Goal: Task Accomplishment & Management: Use online tool/utility

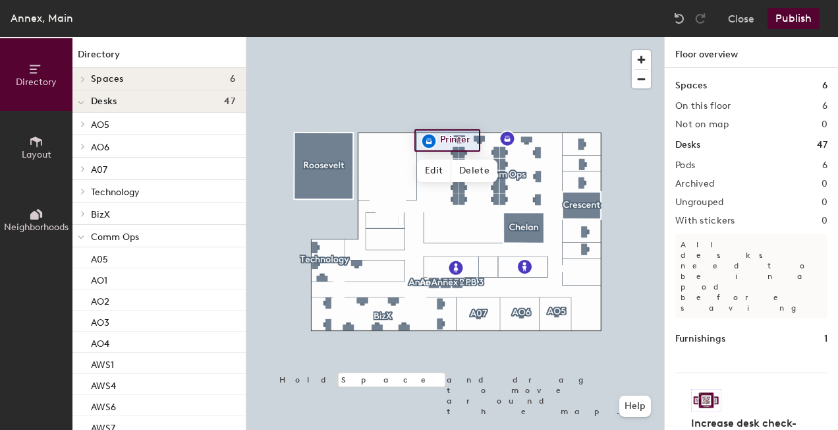
click at [520, 37] on div at bounding box center [455, 37] width 418 height 0
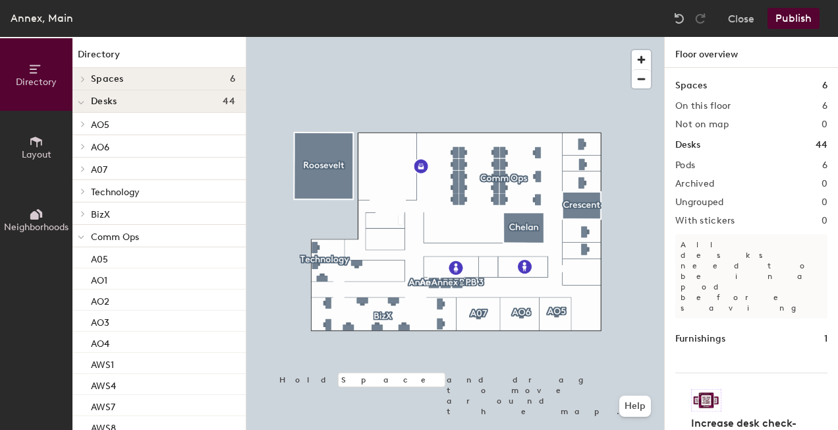
click at [505, 37] on div at bounding box center [455, 37] width 418 height 0
click at [498, 37] on div at bounding box center [455, 37] width 418 height 0
click at [451, 37] on div at bounding box center [455, 37] width 418 height 0
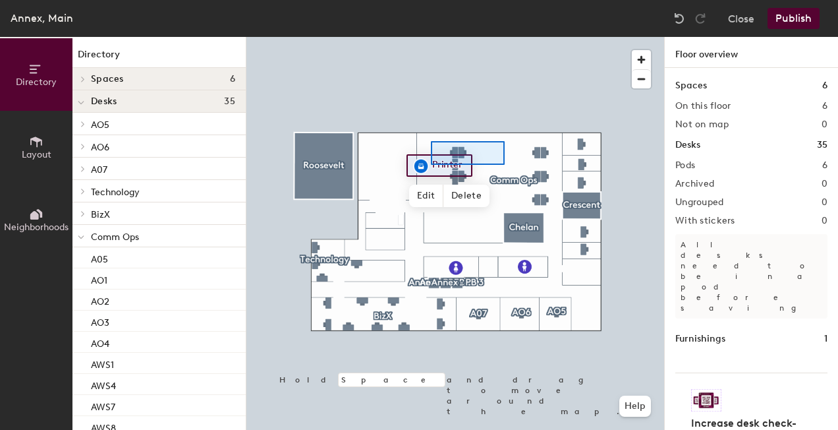
drag, startPoint x: 498, startPoint y: 162, endPoint x: 490, endPoint y: 147, distance: 17.1
click at [494, 37] on div at bounding box center [455, 37] width 418 height 0
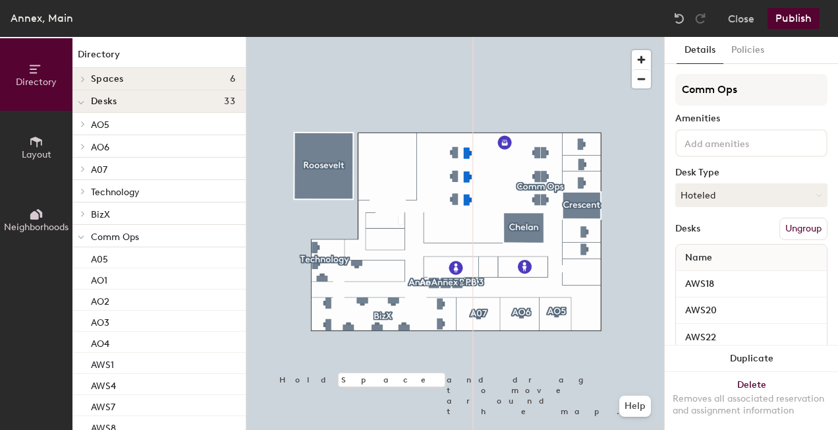
click at [506, 37] on div at bounding box center [455, 37] width 418 height 0
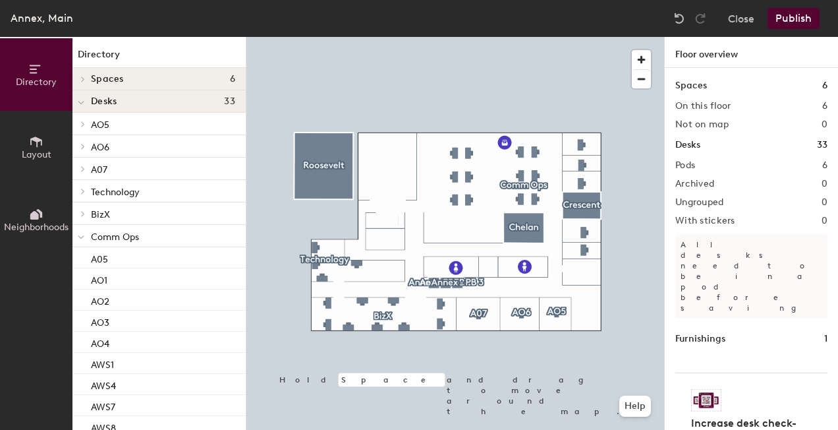
click at [448, 37] on div at bounding box center [455, 37] width 418 height 0
click at [461, 37] on div at bounding box center [455, 37] width 418 height 0
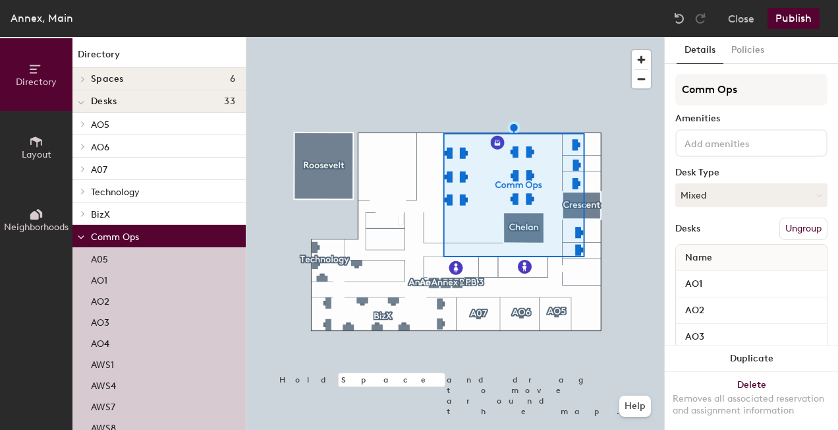
click at [638, 37] on div at bounding box center [455, 37] width 418 height 0
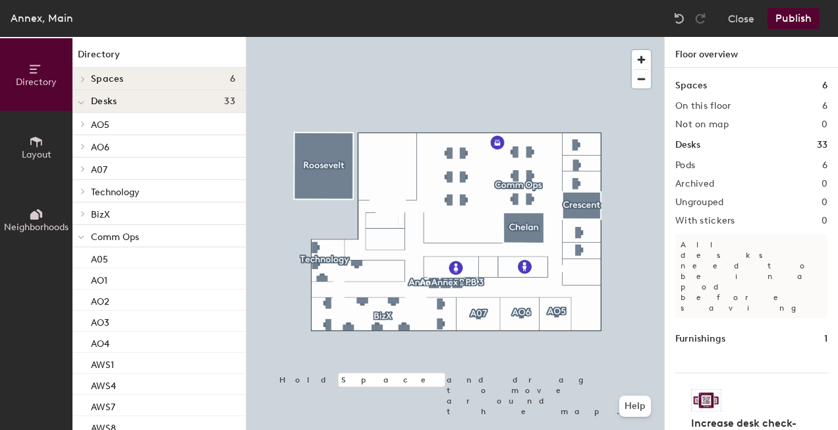
click at [625, 37] on div at bounding box center [455, 37] width 418 height 0
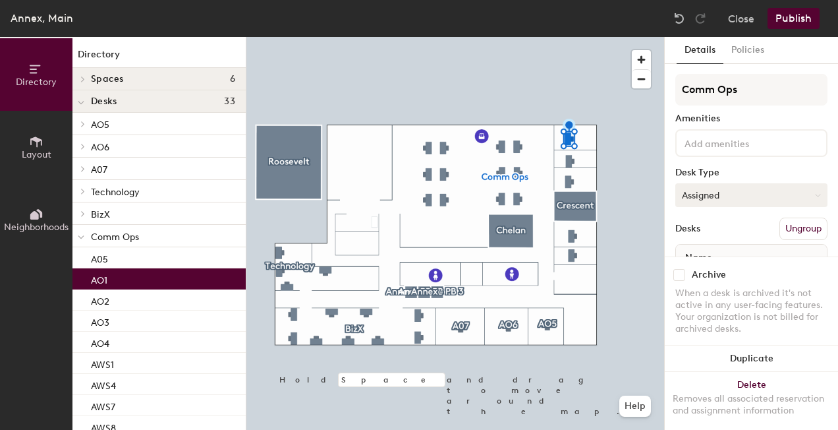
click at [725, 200] on button "Assigned" at bounding box center [751, 195] width 152 height 24
click at [727, 271] on div "Hoteled" at bounding box center [742, 275] width 132 height 20
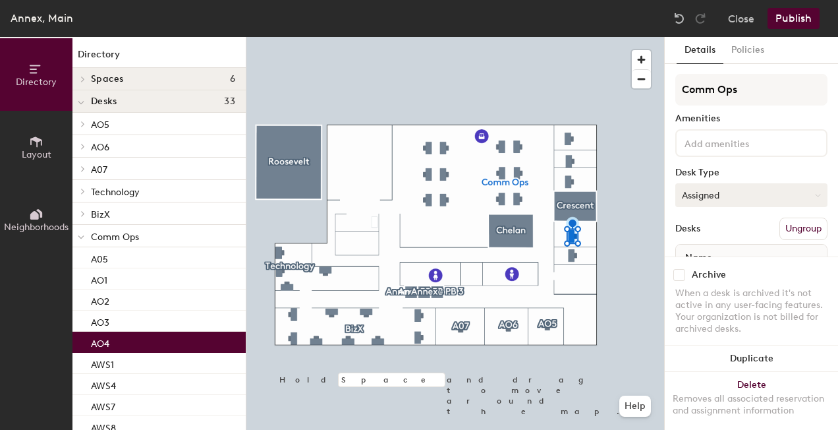
click at [700, 200] on button "Assigned" at bounding box center [751, 195] width 152 height 24
click at [721, 272] on div "Hoteled" at bounding box center [742, 275] width 132 height 20
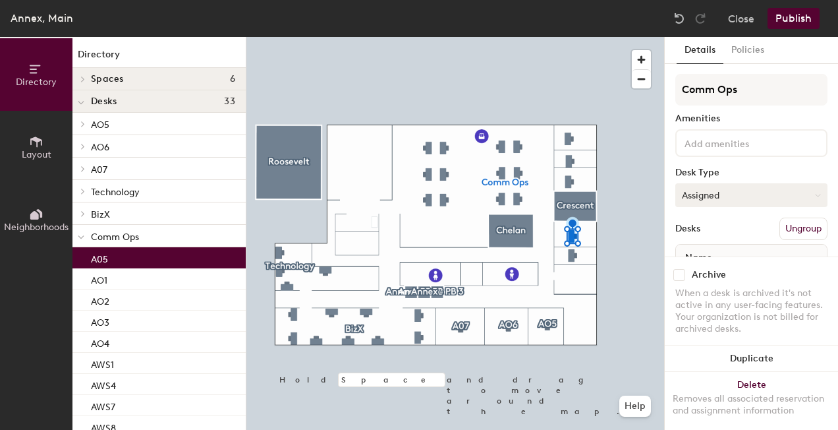
click at [754, 196] on button "Assigned" at bounding box center [751, 195] width 152 height 24
click at [729, 271] on div "Hoteled" at bounding box center [742, 275] width 132 height 20
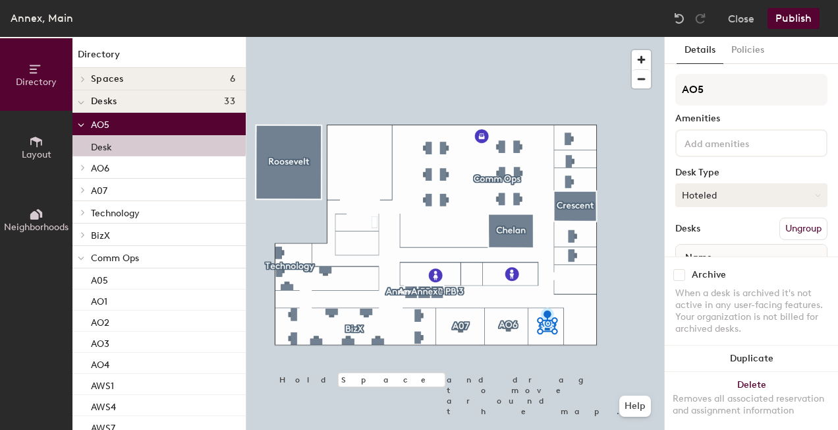
click at [708, 202] on button "Hoteled" at bounding box center [751, 195] width 152 height 24
click at [713, 235] on div "Assigned" at bounding box center [742, 236] width 132 height 20
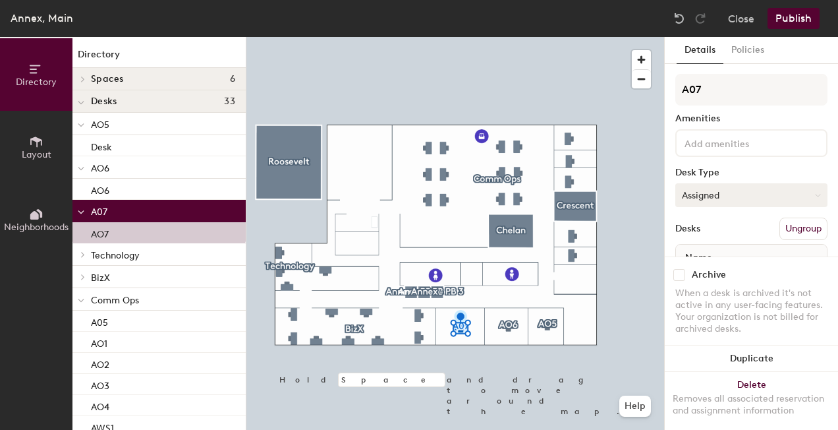
click at [721, 203] on button "Assigned" at bounding box center [751, 195] width 152 height 24
click at [706, 270] on div "Hoteled" at bounding box center [742, 275] width 132 height 20
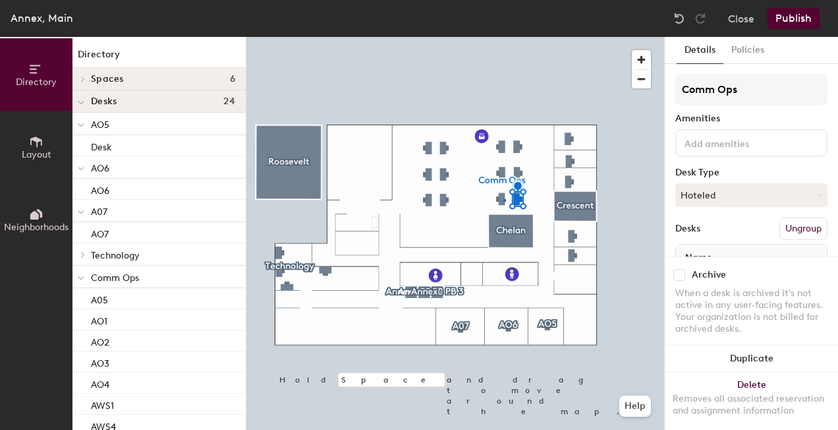
click at [503, 37] on div at bounding box center [455, 37] width 418 height 0
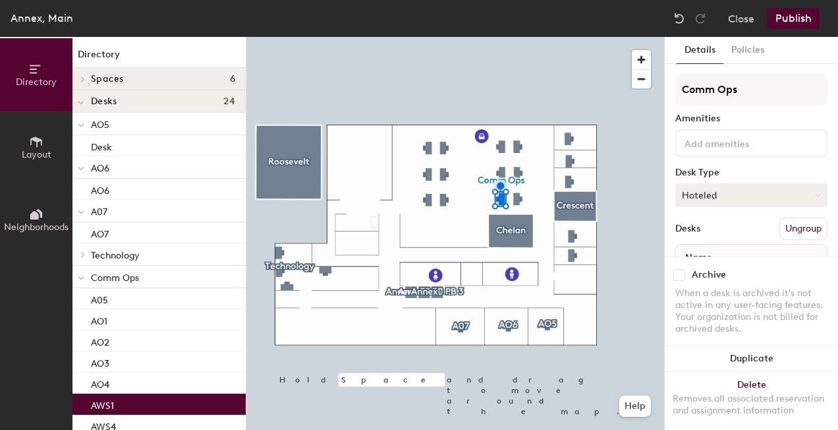
click at [727, 190] on button "Hoteled" at bounding box center [751, 195] width 152 height 24
click at [715, 236] on div "Assigned" at bounding box center [742, 236] width 132 height 20
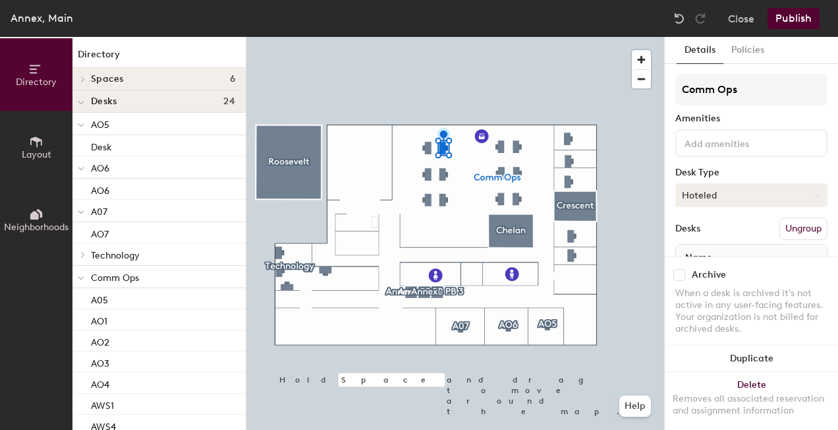
click at [722, 184] on button "Hoteled" at bounding box center [751, 195] width 152 height 24
click at [721, 233] on div "Assigned" at bounding box center [742, 236] width 132 height 20
click at [726, 190] on button "Hoteled" at bounding box center [751, 195] width 152 height 24
click at [718, 229] on div "Assigned" at bounding box center [742, 236] width 132 height 20
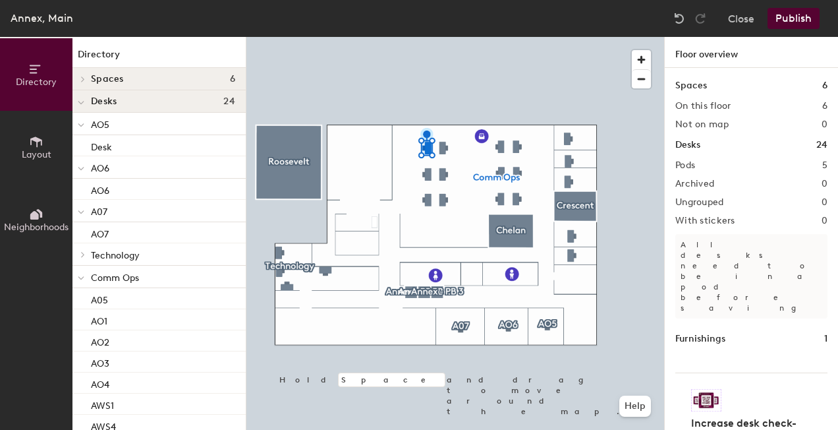
click at [779, 24] on button "Publish" at bounding box center [793, 18] width 52 height 21
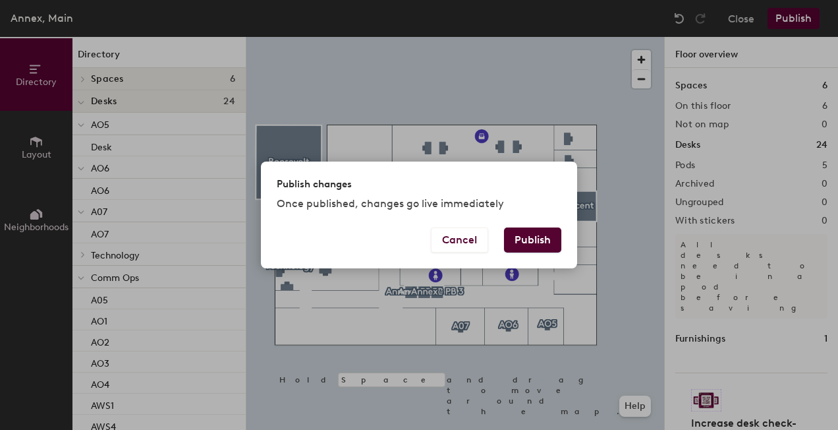
click at [545, 236] on button "Publish" at bounding box center [532, 239] width 57 height 25
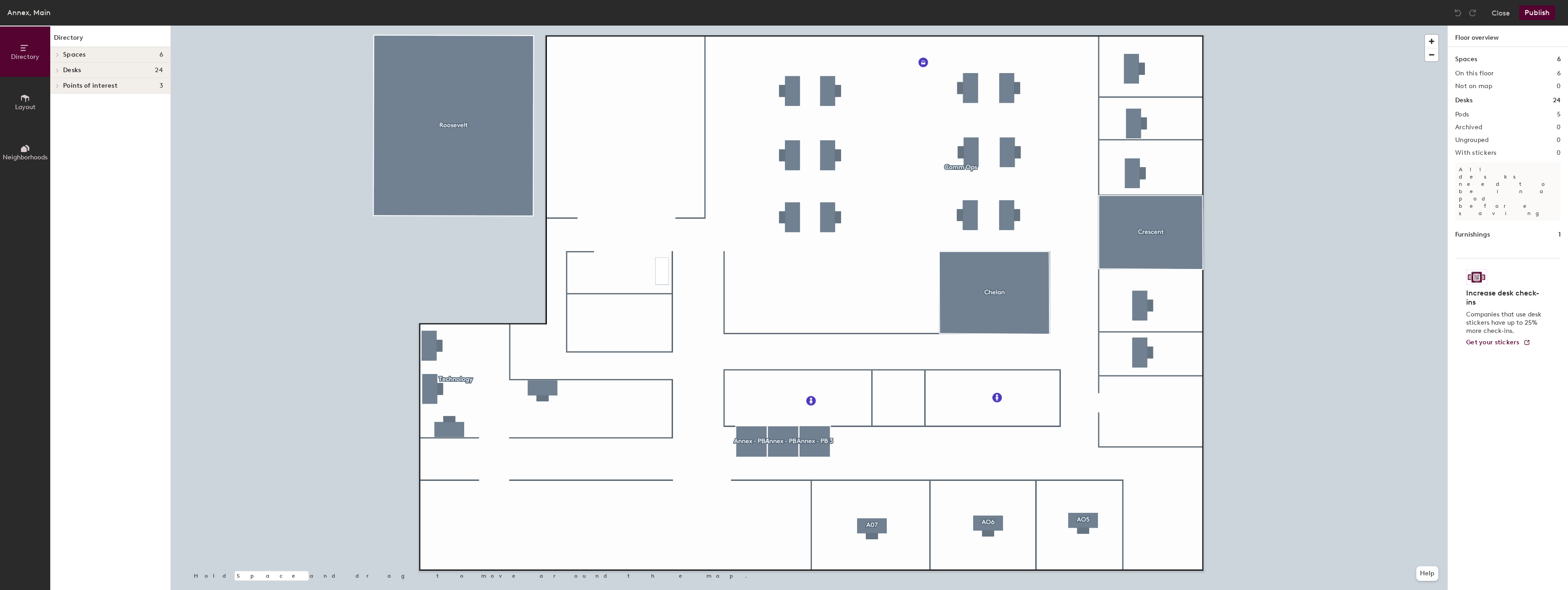
click at [1008, 26] on div at bounding box center [809, 26] width 1277 height 0
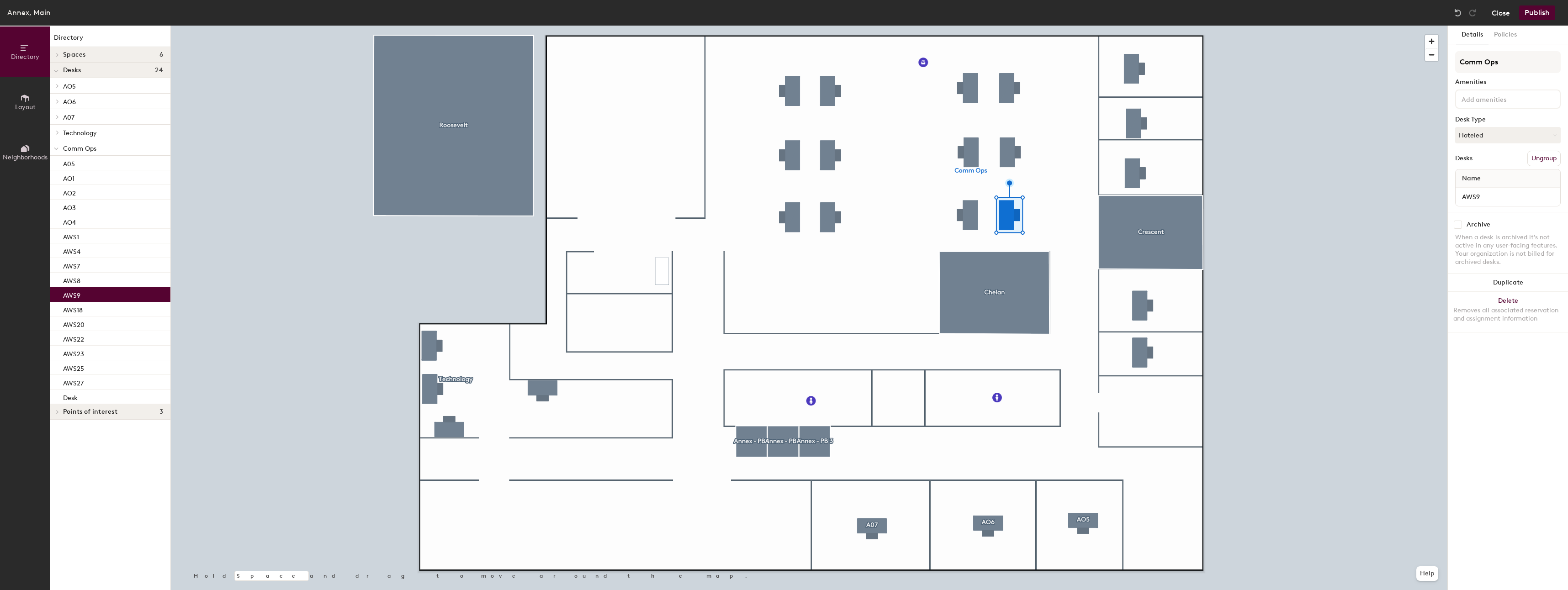
click at [1500, 15] on button "Close" at bounding box center [1501, 12] width 18 height 15
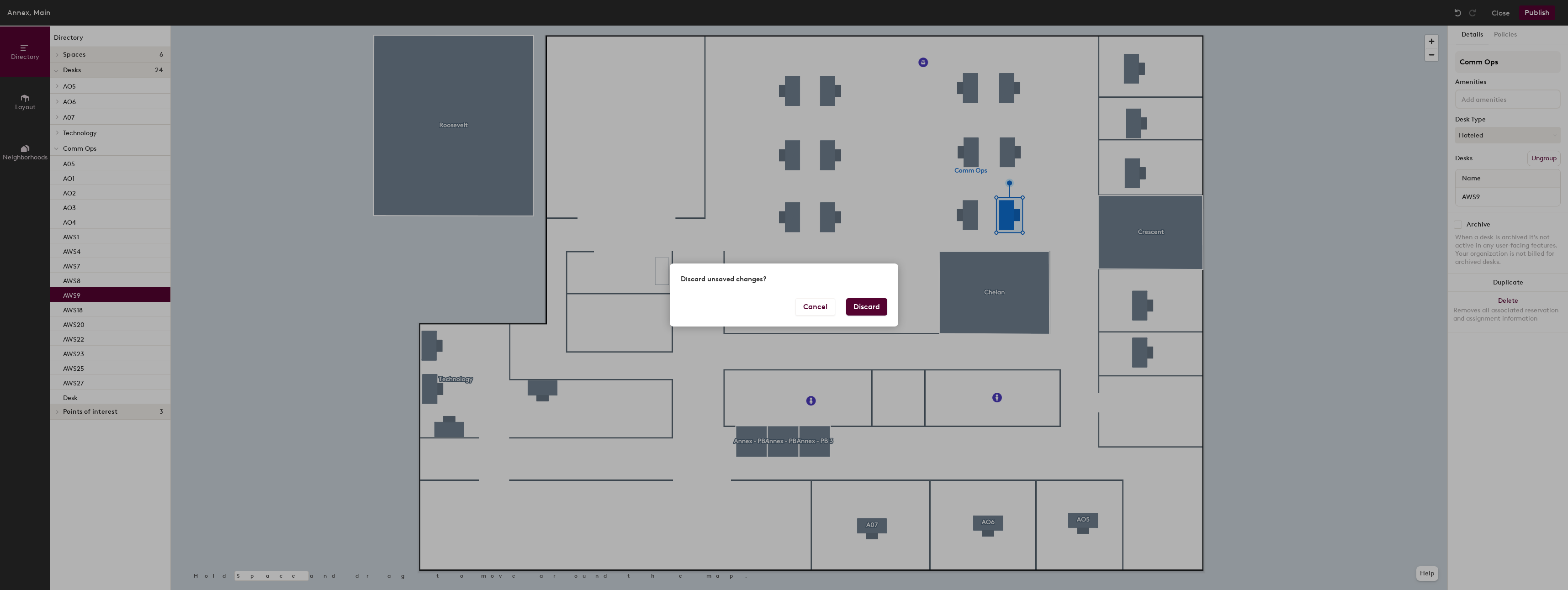
click at [865, 313] on button "Discard" at bounding box center [866, 306] width 41 height 17
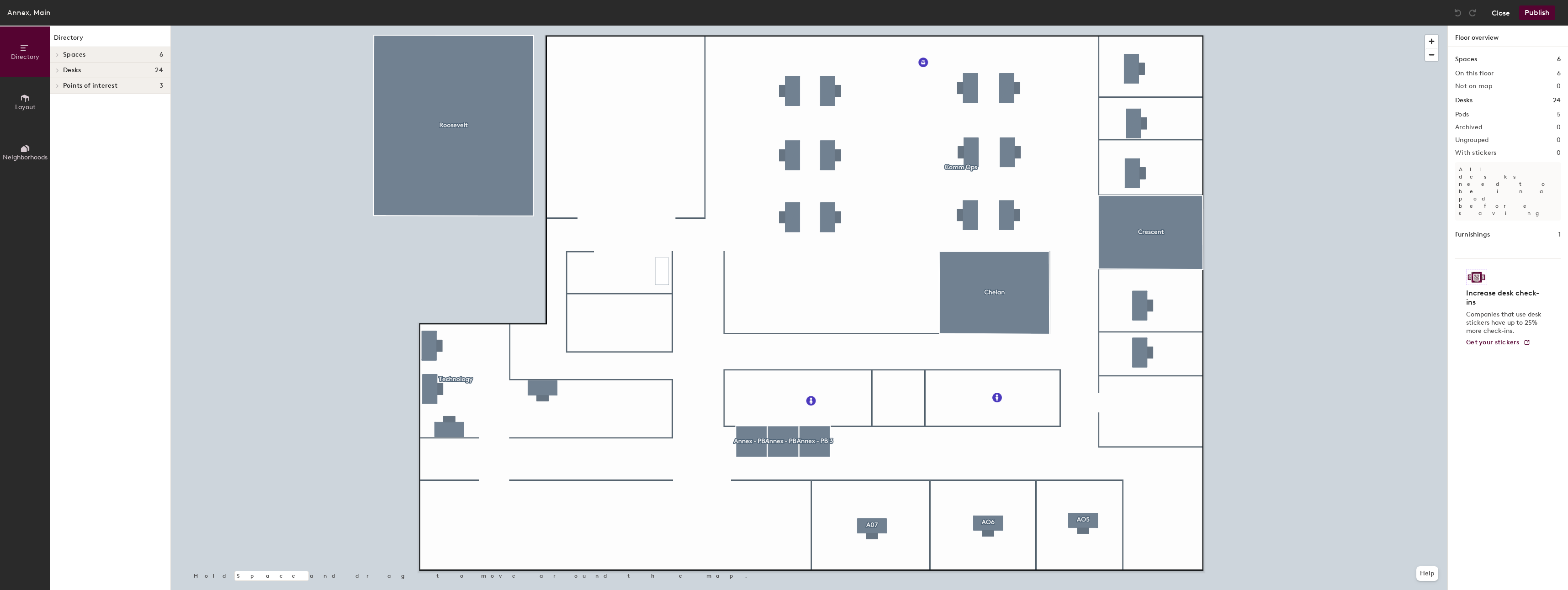
click at [1492, 11] on button "Close" at bounding box center [1501, 12] width 18 height 15
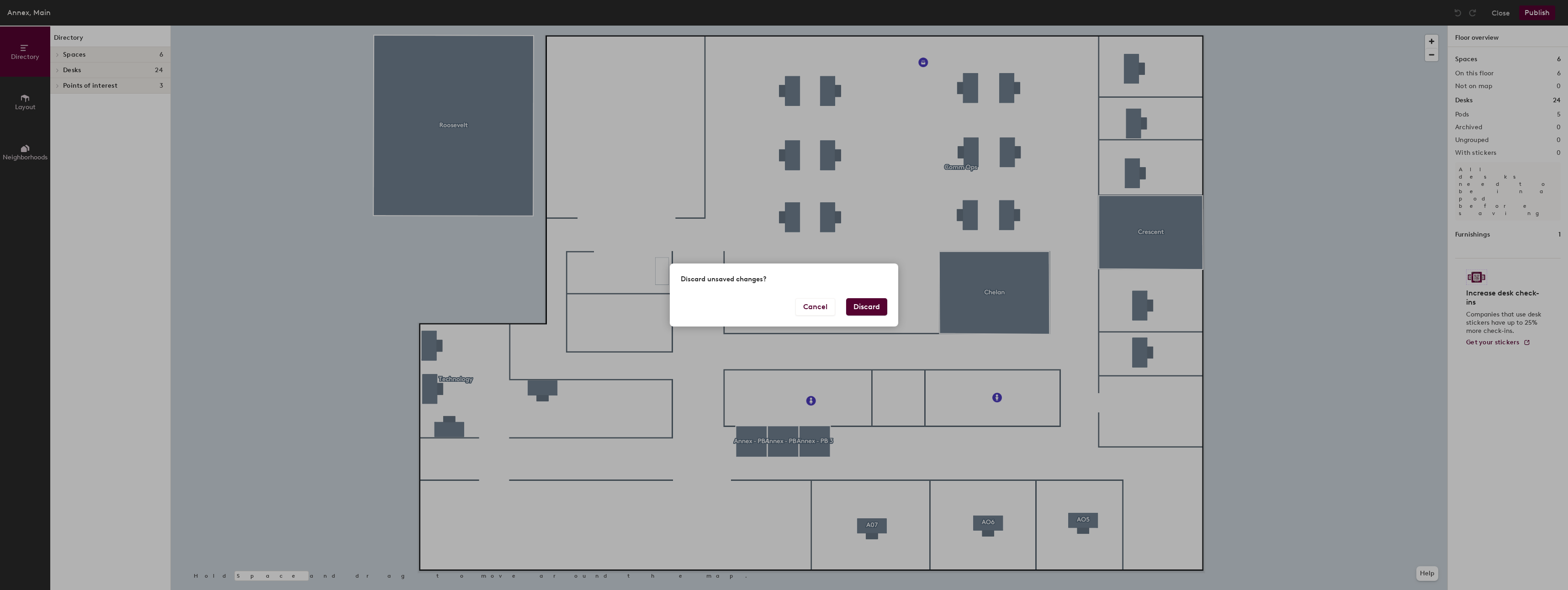
click at [865, 309] on button "Discard" at bounding box center [866, 306] width 41 height 17
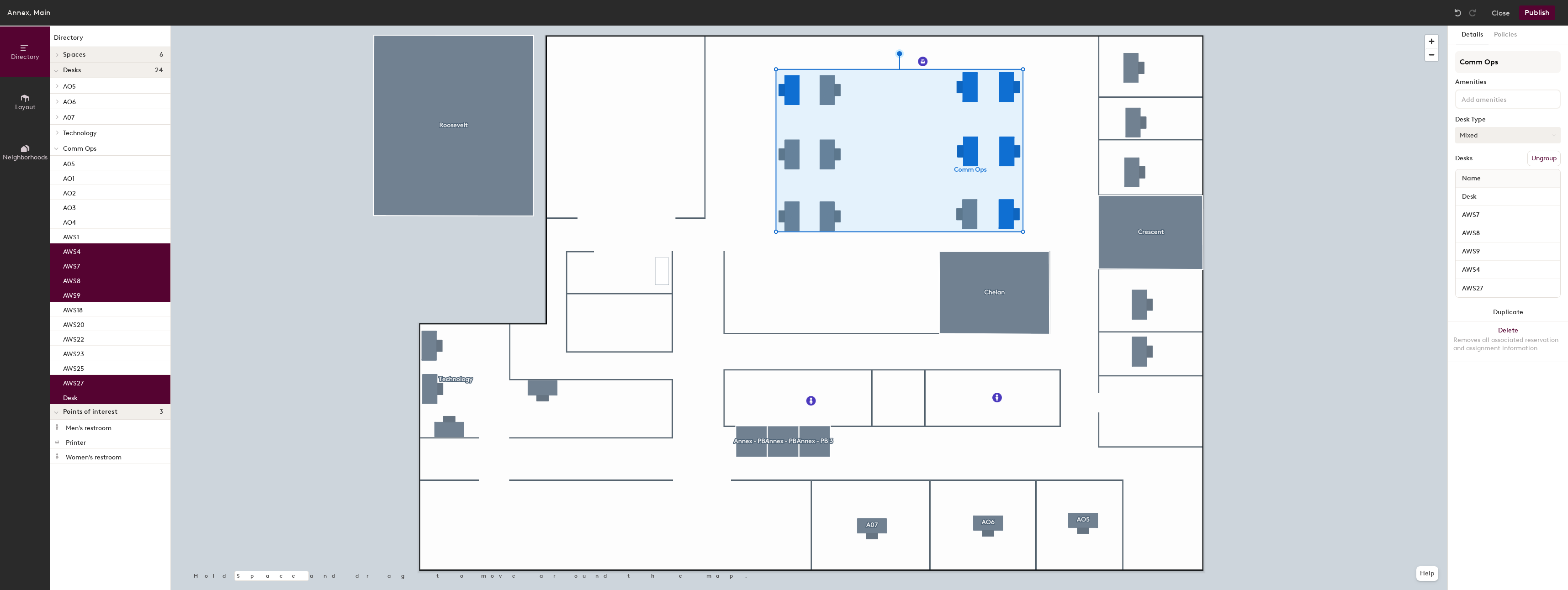
click at [1494, 135] on button "Mixed" at bounding box center [1508, 135] width 105 height 17
click at [1486, 164] on div "Assigned" at bounding box center [1501, 164] width 92 height 14
click at [1381, 26] on div at bounding box center [809, 26] width 1277 height 0
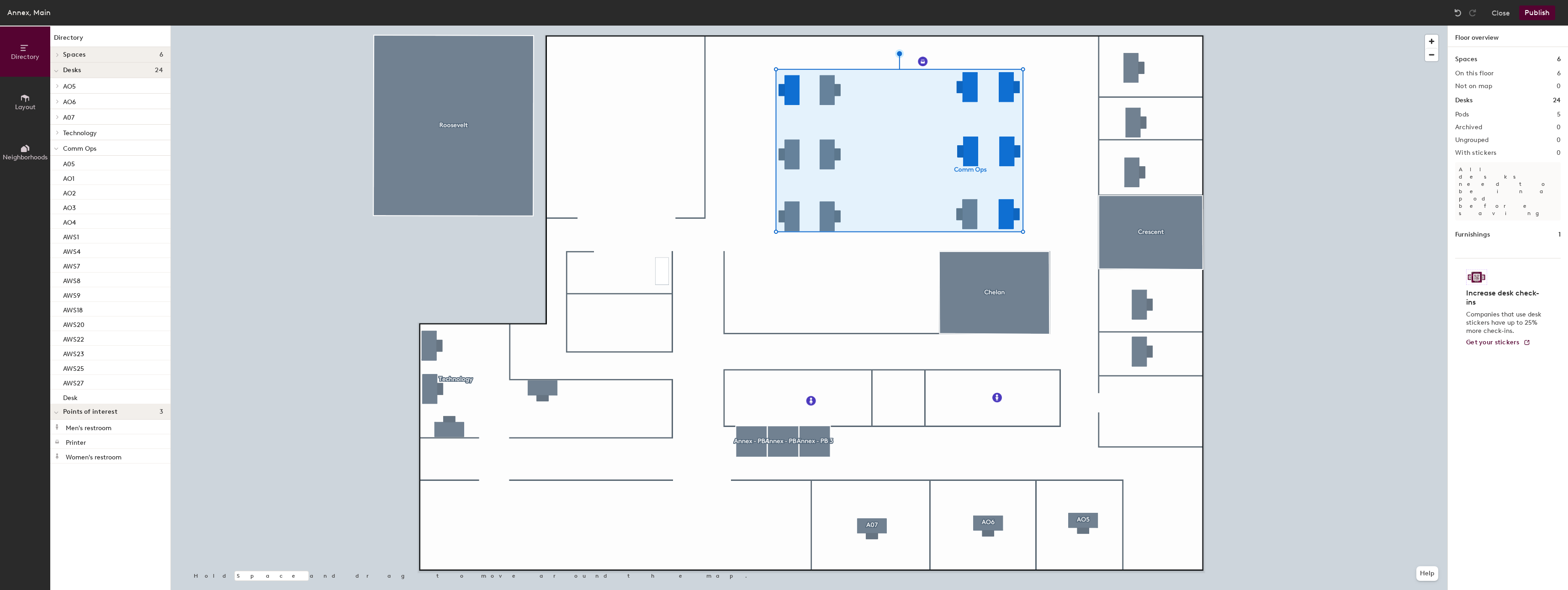
click at [1533, 18] on button "Publish" at bounding box center [1537, 12] width 36 height 15
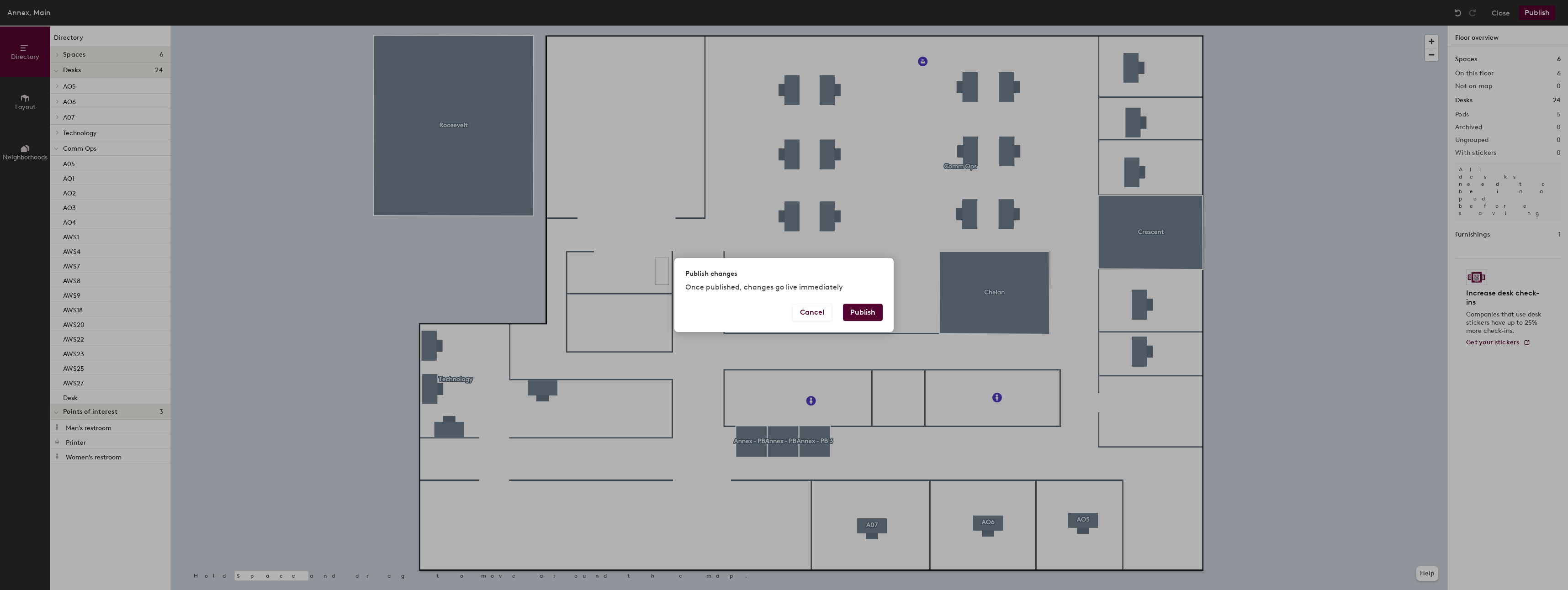
click at [861, 311] on button "Publish" at bounding box center [862, 312] width 40 height 17
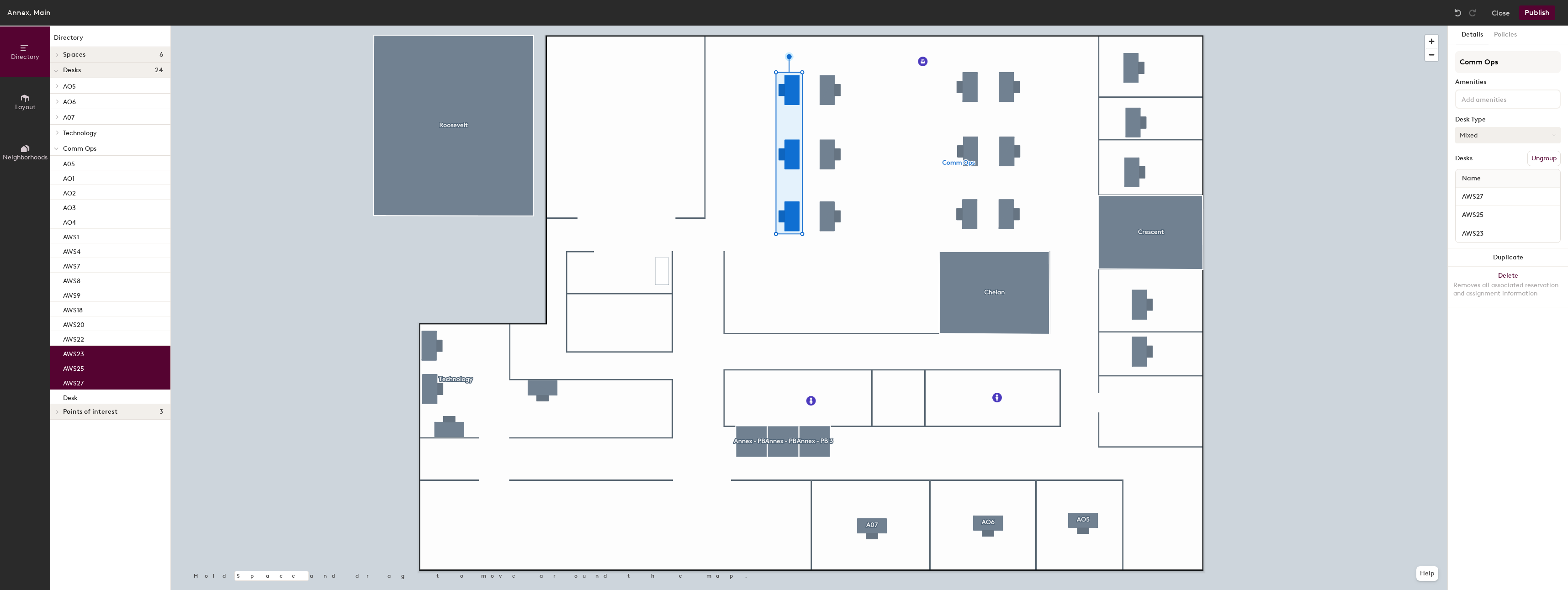
click at [1464, 142] on button "Mixed" at bounding box center [1508, 135] width 105 height 17
click at [1483, 189] on div "Hoteled" at bounding box center [1501, 191] width 92 height 14
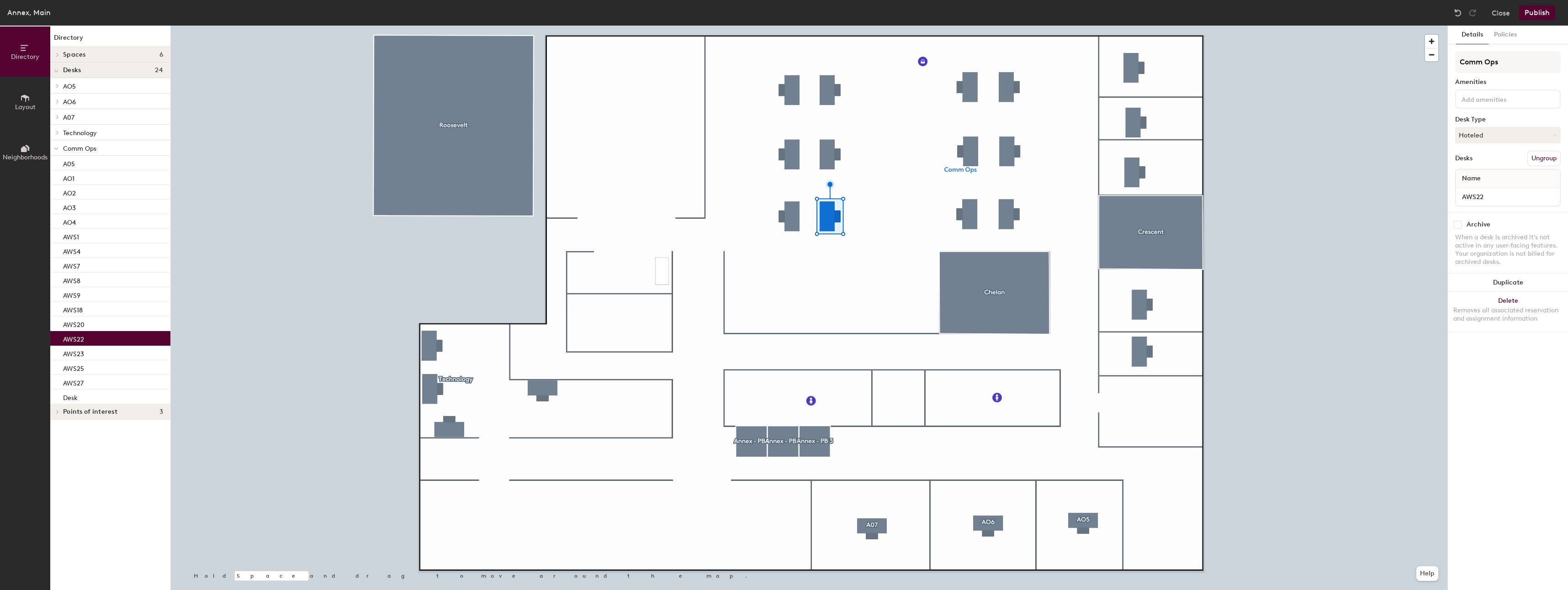
click at [1538, 12] on button "Publish" at bounding box center [1537, 12] width 36 height 15
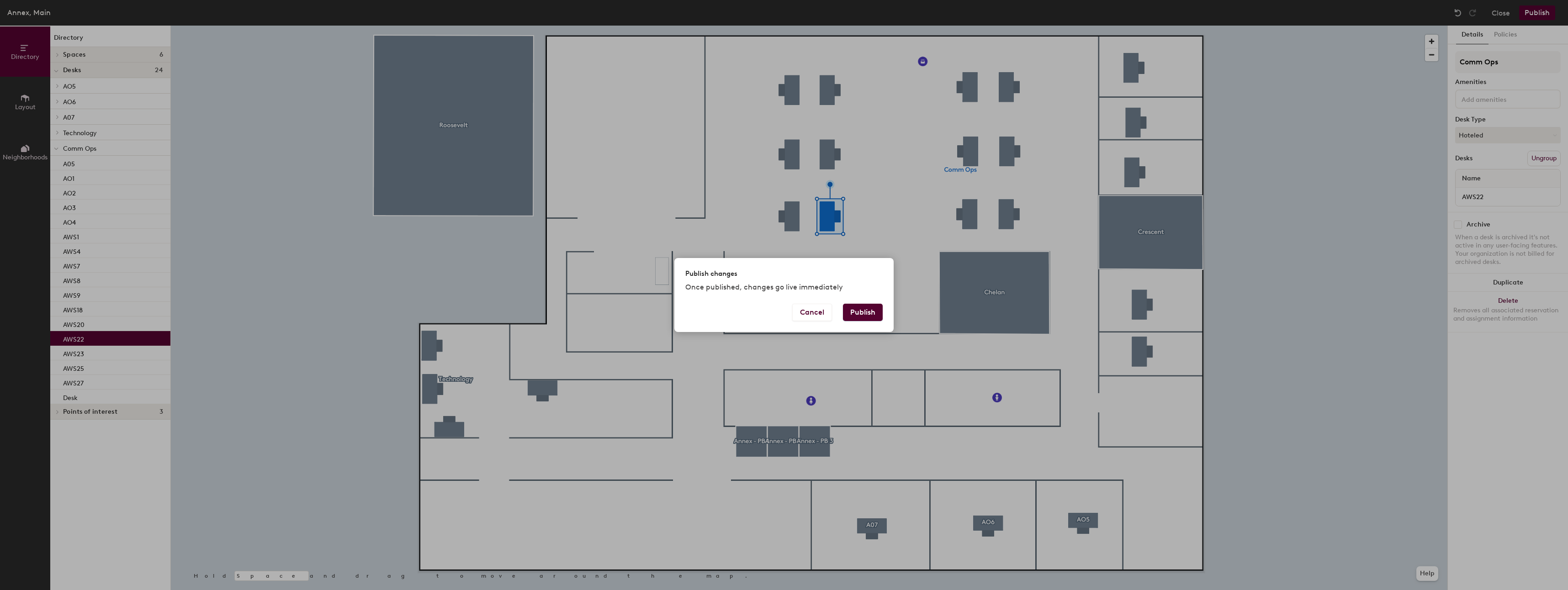
click at [860, 315] on button "Publish" at bounding box center [862, 312] width 40 height 17
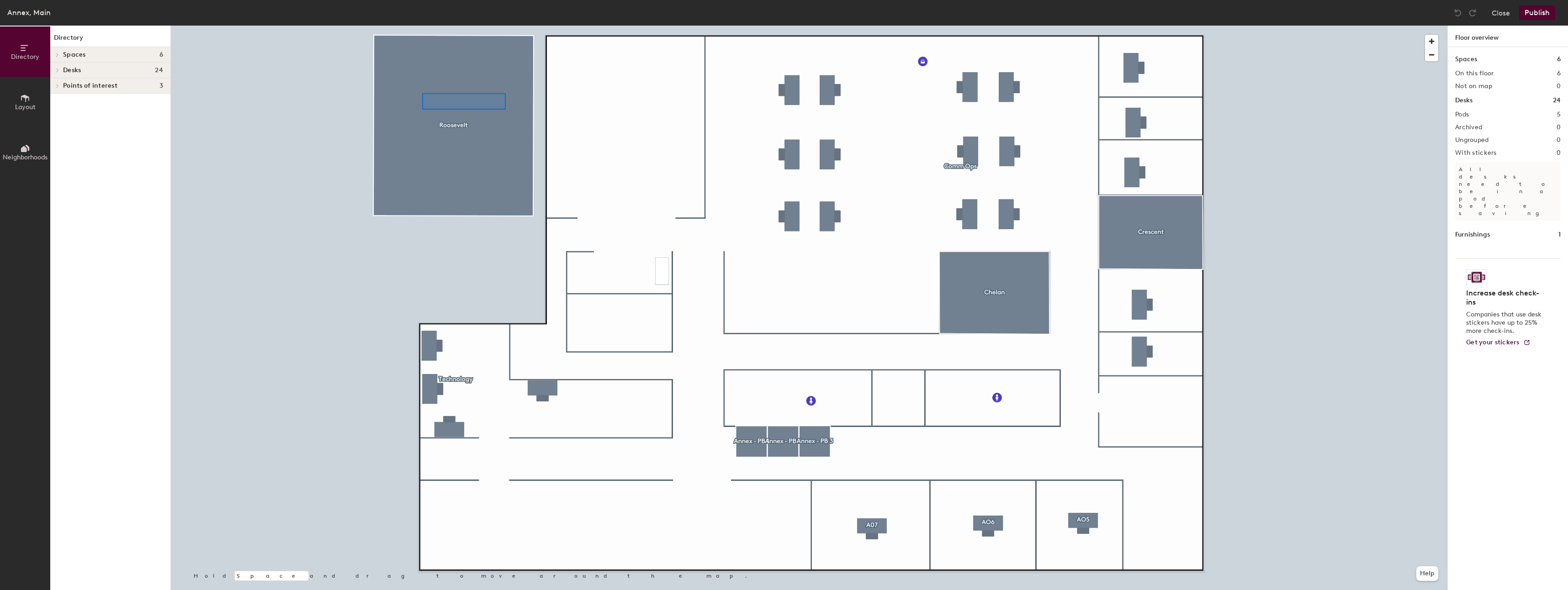
click at [500, 26] on div at bounding box center [809, 26] width 1277 height 0
click at [432, 26] on div at bounding box center [809, 26] width 1277 height 0
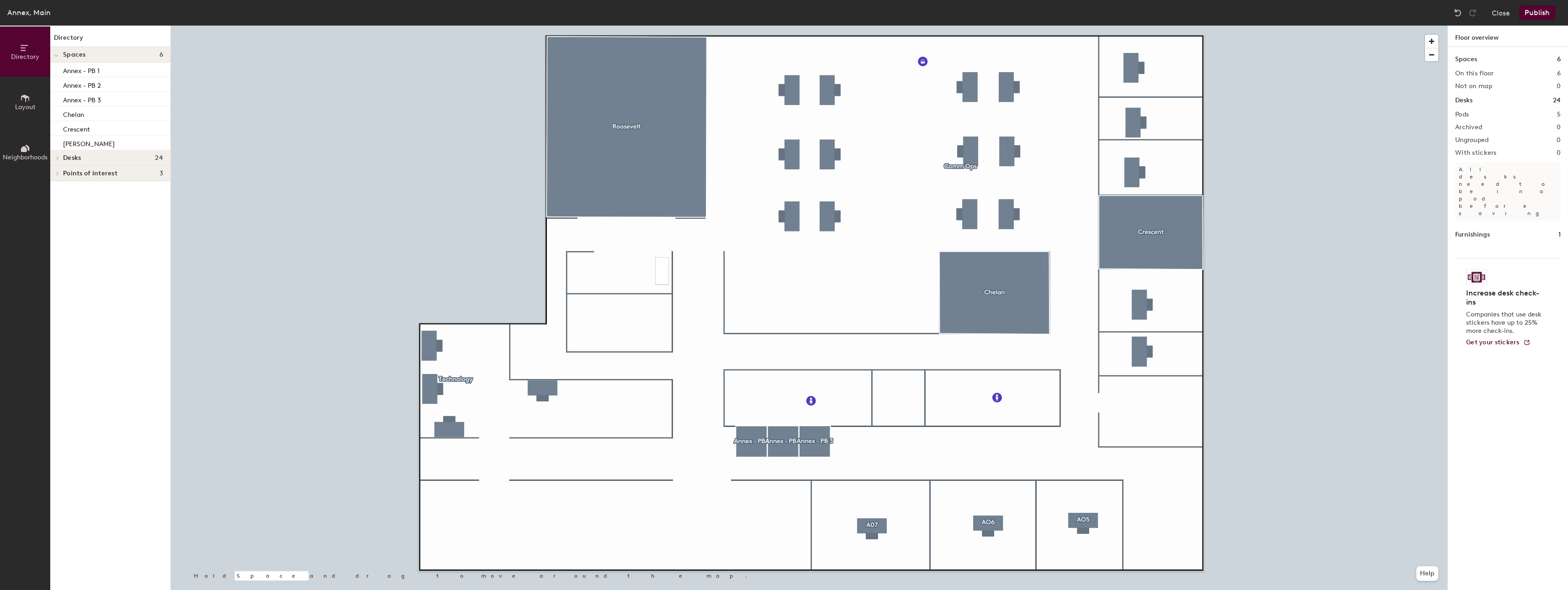
click at [1539, 10] on button "Publish" at bounding box center [1537, 12] width 36 height 15
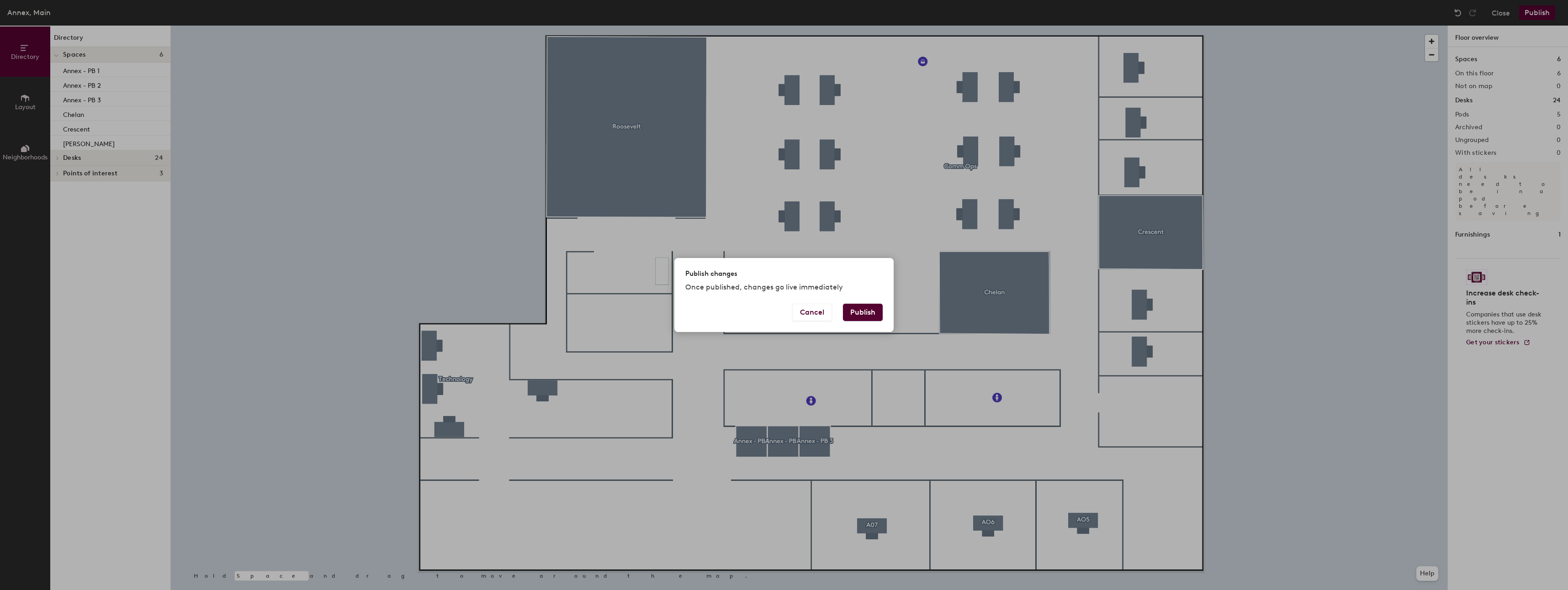
click at [866, 309] on button "Publish" at bounding box center [862, 312] width 40 height 17
